Goal: Book appointment/travel/reservation

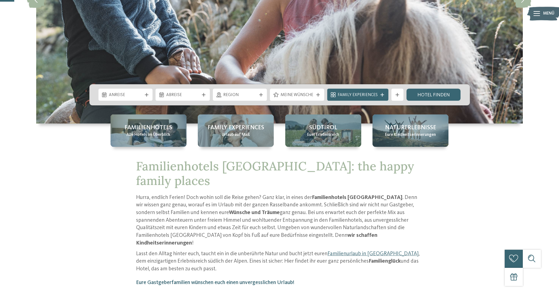
scroll to position [60, 0]
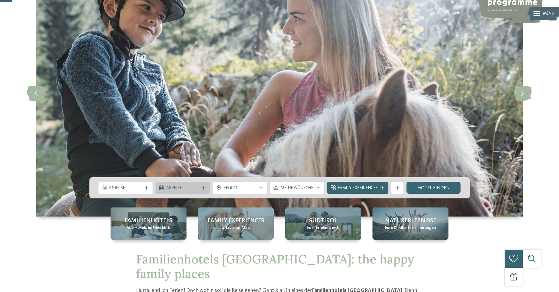
click at [177, 190] on span "Abreise" at bounding box center [182, 188] width 33 height 6
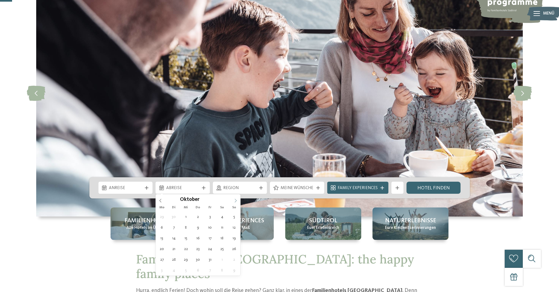
click at [236, 199] on icon at bounding box center [236, 201] width 4 height 4
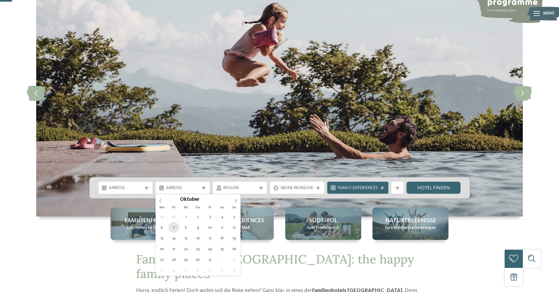
type div "[DATE]"
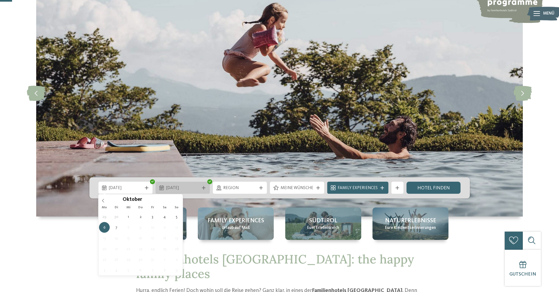
click at [195, 188] on span "[DATE]" at bounding box center [182, 188] width 33 height 6
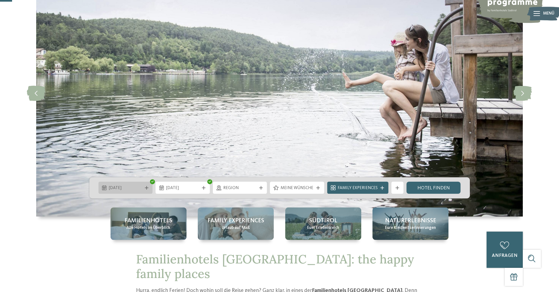
click at [108, 184] on div "[DATE]" at bounding box center [125, 188] width 54 height 12
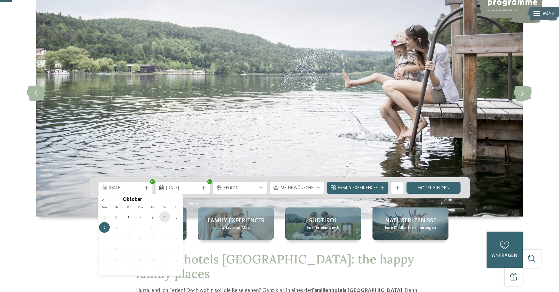
type div "[DATE]"
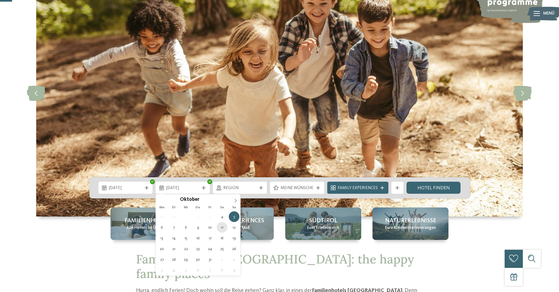
type div "[DATE]"
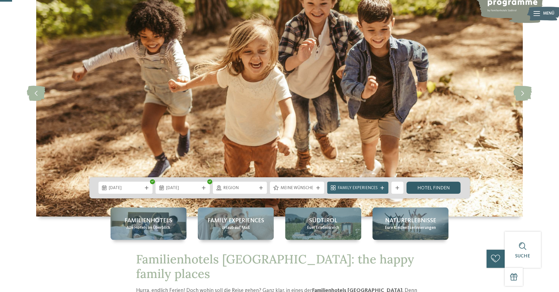
click at [448, 188] on link "Hotel finden" at bounding box center [434, 188] width 54 height 12
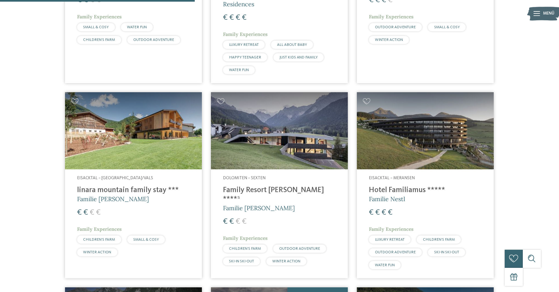
scroll to position [585, 0]
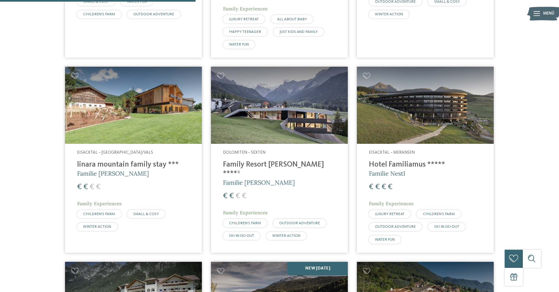
click at [157, 105] on img at bounding box center [133, 105] width 137 height 77
